Goal: Find specific page/section: Find specific page/section

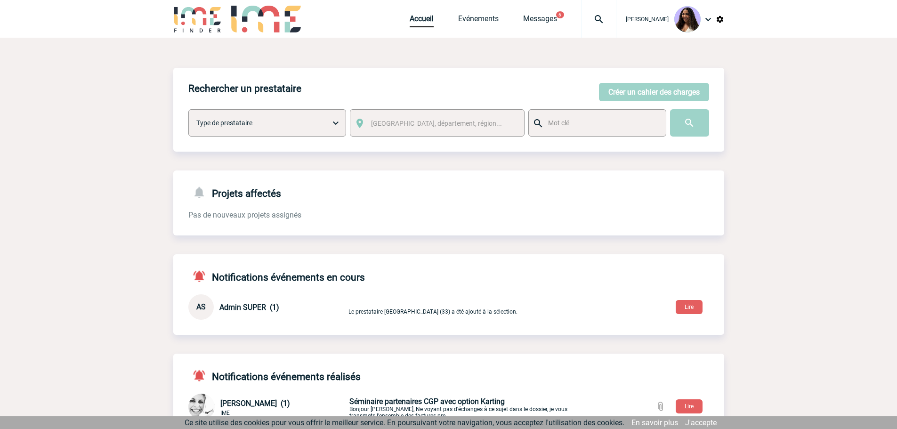
click at [582, 21] on img at bounding box center [599, 19] width 34 height 11
type input "2000425166"
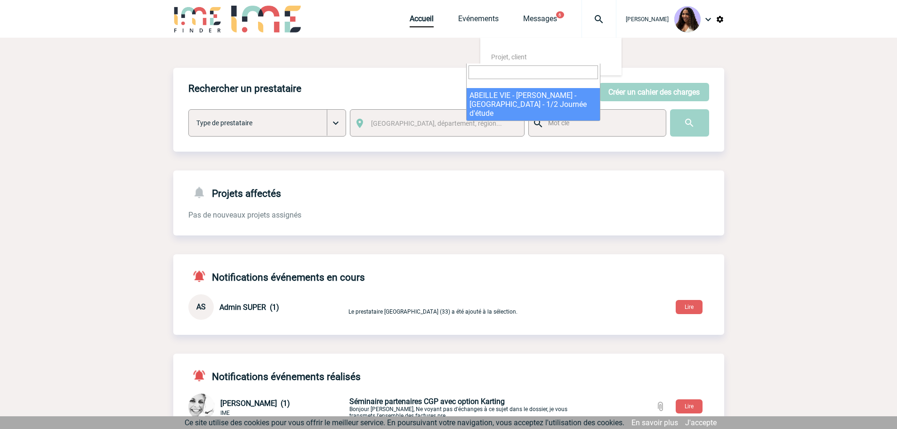
select select "24667"
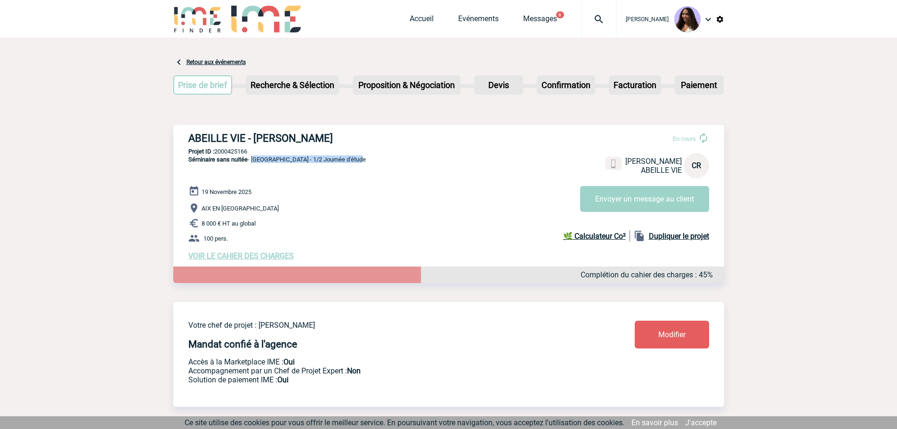
drag, startPoint x: 386, startPoint y: 157, endPoint x: 254, endPoint y: 158, distance: 131.8
click at [254, 158] on div "ABEILLE VIE - [PERSON_NAME] En cours [PERSON_NAME] VIE CR Envoyer un message au…" at bounding box center [448, 196] width 551 height 143
copy span "AIX EN [GEOGRAPHIC_DATA] - 1/2 Journée d'étude"
click at [240, 150] on p "Projet ID : 2000425166" at bounding box center [448, 151] width 551 height 7
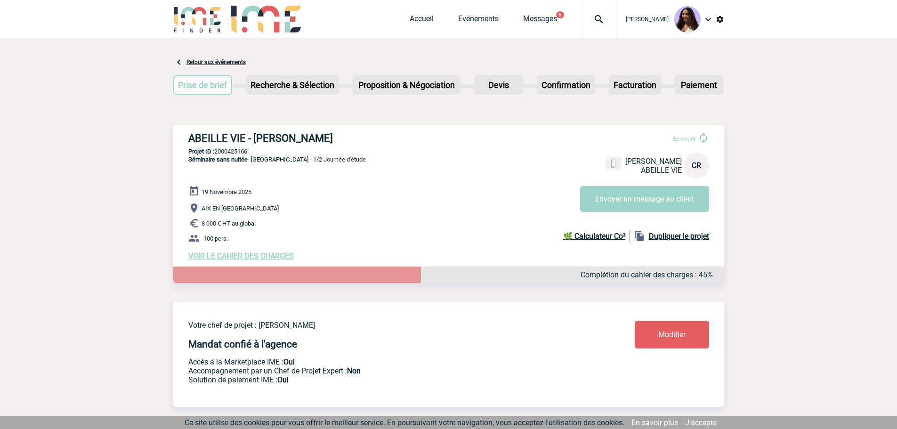
copy p "2000425166"
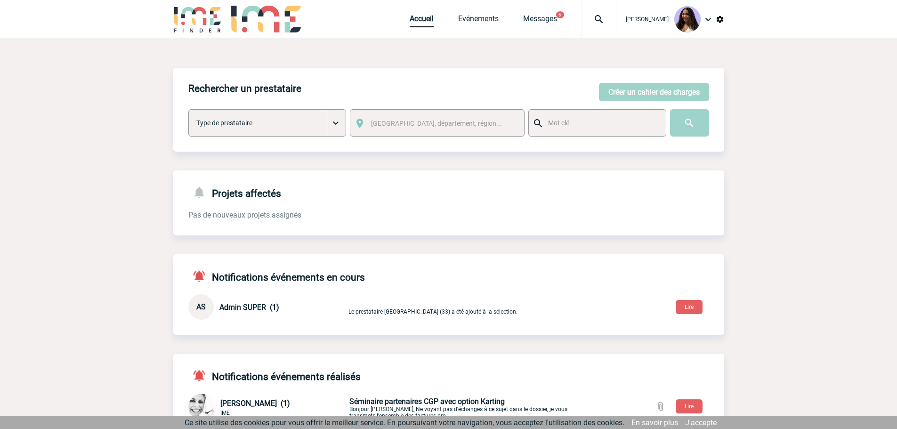
click at [582, 18] on img at bounding box center [599, 19] width 34 height 11
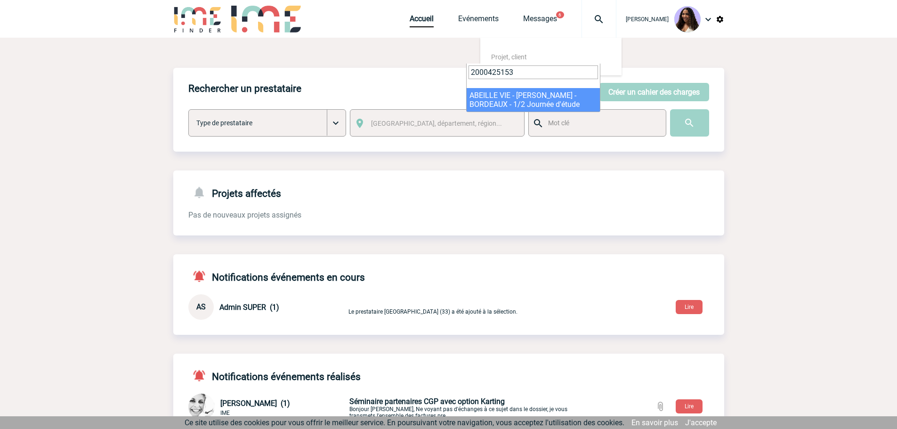
type input "2000425153"
select select "24654"
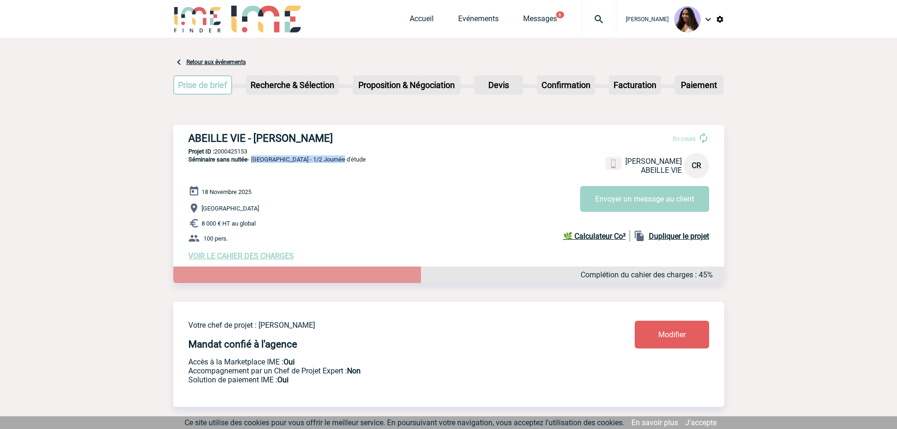
drag, startPoint x: 343, startPoint y: 162, endPoint x: 253, endPoint y: 164, distance: 89.9
click at [253, 163] on span "Séminaire sans nuitée - BORDEAUX - 1/2 Journée d'étude" at bounding box center [276, 159] width 177 height 7
copy span "BORDEAUX - 1/2 Journée d'étude"
drag, startPoint x: 230, startPoint y: 213, endPoint x: 202, endPoint y: 210, distance: 27.9
click at [202, 210] on p "Bordeaux" at bounding box center [456, 207] width 536 height 11
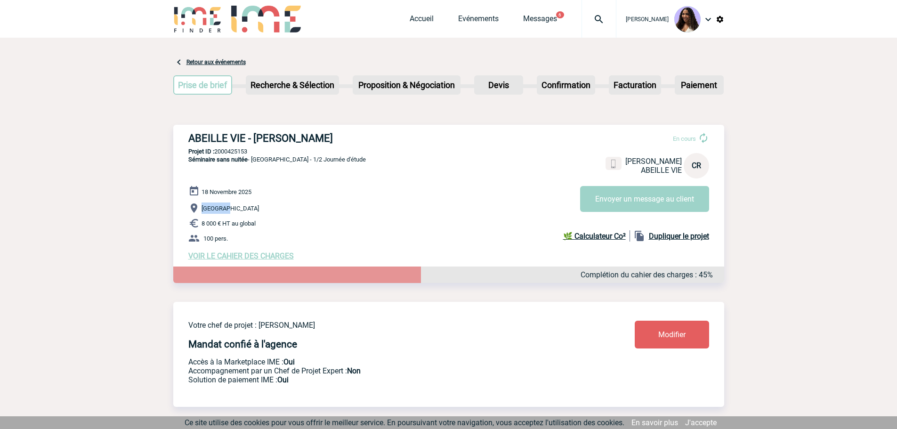
copy span "Bordeaux"
